Goal: Find specific page/section: Find specific page/section

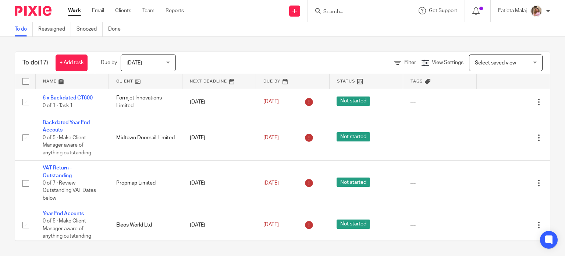
click at [357, 12] on input "Search" at bounding box center [356, 12] width 66 height 7
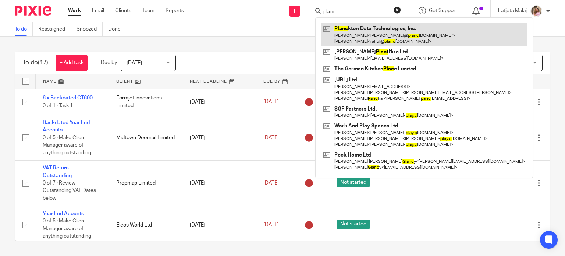
type input "planc"
click at [364, 35] on link at bounding box center [424, 34] width 206 height 23
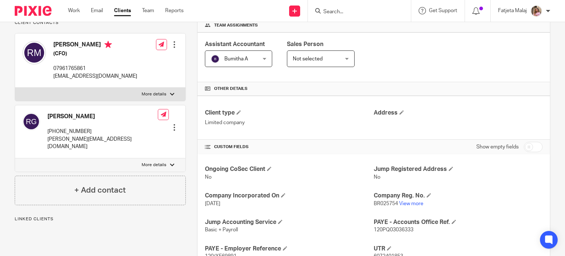
scroll to position [122, 0]
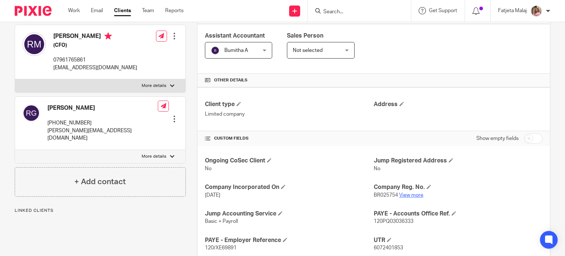
click at [405, 196] on link "View more" at bounding box center [411, 194] width 24 height 5
